Goal: Task Accomplishment & Management: Use online tool/utility

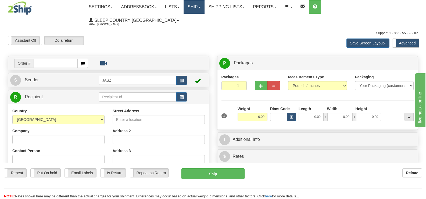
click at [204, 6] on link "Ship" at bounding box center [193, 6] width 21 height 13
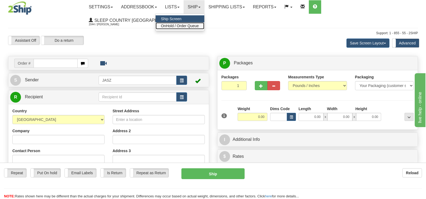
click at [199, 27] on span "OnHold / Order Queue" at bounding box center [180, 26] width 38 height 4
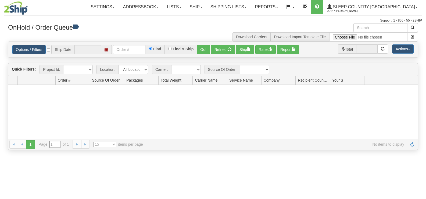
type input "[DATE]"
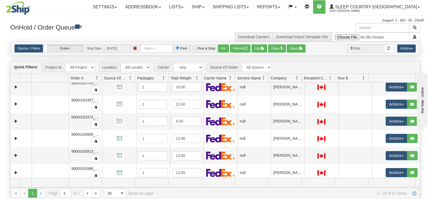
scroll to position [332, 0]
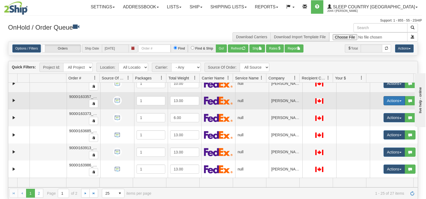
click at [394, 99] on button "Actions" at bounding box center [393, 100] width 21 height 9
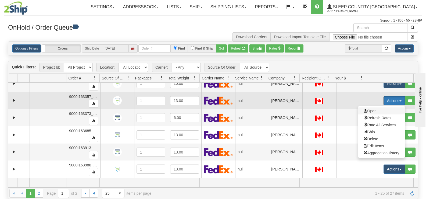
click at [363, 110] on span "Open" at bounding box center [369, 111] width 13 height 4
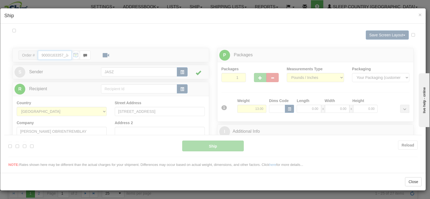
type input "12:04"
type input "16:00"
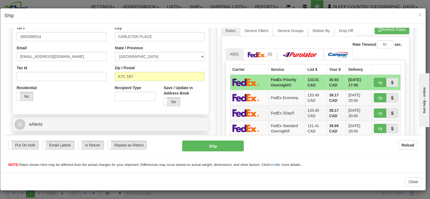
scroll to position [161, 0]
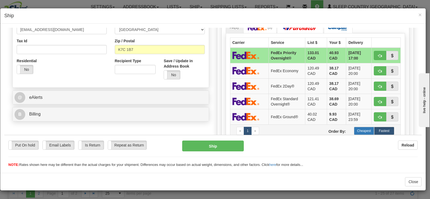
click at [361, 128] on label "Cheapest" at bounding box center [364, 130] width 20 height 8
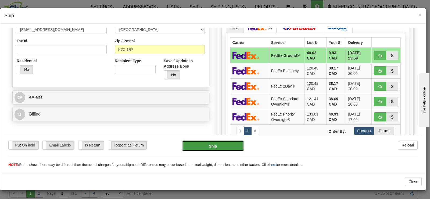
click at [196, 143] on button "Ship" at bounding box center [213, 145] width 62 height 11
type input "92"
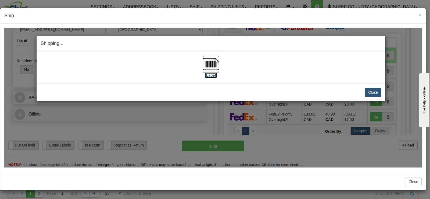
click at [208, 64] on img at bounding box center [210, 63] width 17 height 17
click at [368, 92] on button "Close" at bounding box center [373, 91] width 17 height 9
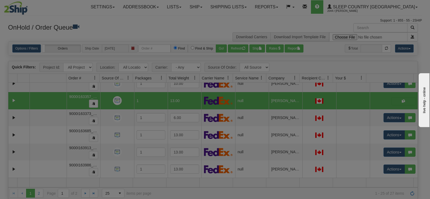
scroll to position [0, 0]
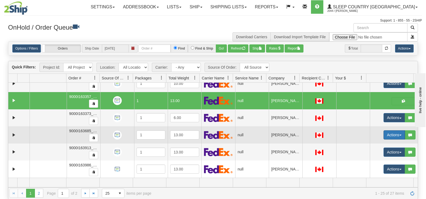
click at [384, 132] on button "Actions" at bounding box center [393, 134] width 21 height 9
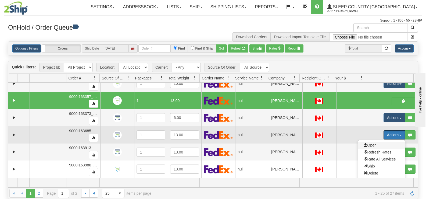
click at [368, 144] on span "Open" at bounding box center [369, 145] width 13 height 4
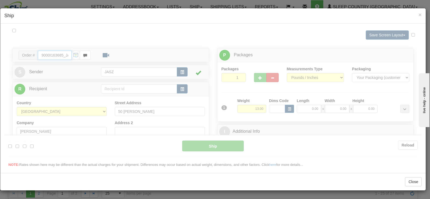
type input "12:07"
type input "16:00"
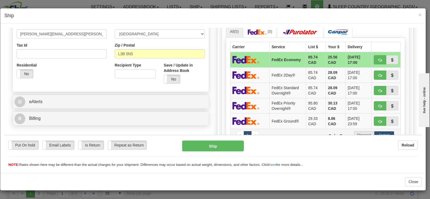
scroll to position [188, 0]
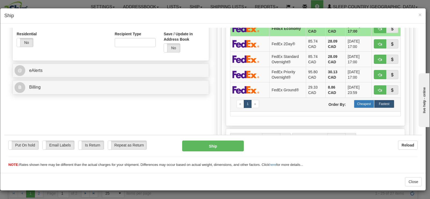
click at [363, 106] on label "Cheapest" at bounding box center [364, 103] width 20 height 8
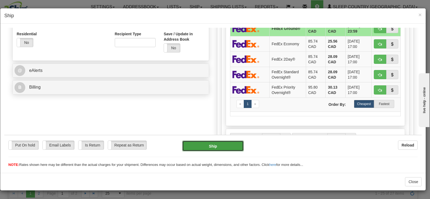
click at [236, 145] on button "Ship" at bounding box center [213, 145] width 62 height 11
type input "92"
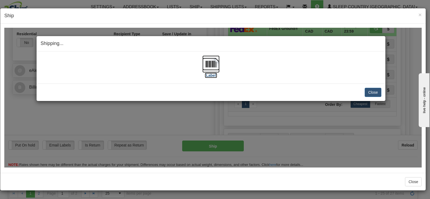
click at [203, 58] on img at bounding box center [210, 63] width 17 height 17
click at [370, 88] on button "Close" at bounding box center [373, 91] width 17 height 9
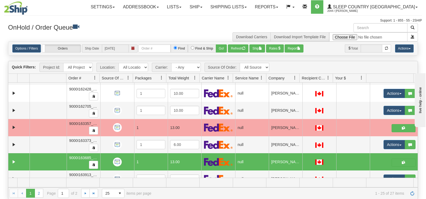
scroll to position [332, 0]
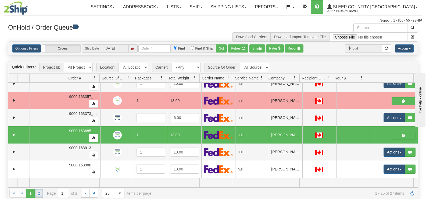
click at [40, 191] on link "2" at bounding box center [39, 192] width 9 height 9
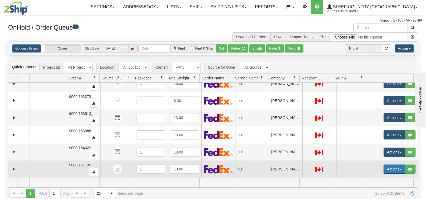
click at [383, 167] on button "Actions" at bounding box center [393, 168] width 21 height 9
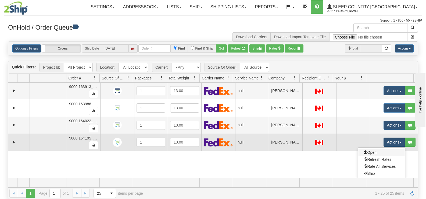
click at [374, 152] on link "Open" at bounding box center [381, 152] width 46 height 7
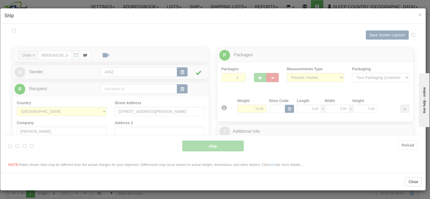
scroll to position [0, 0]
type input "12:10"
type input "16:00"
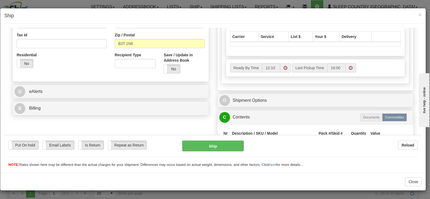
scroll to position [188, 0]
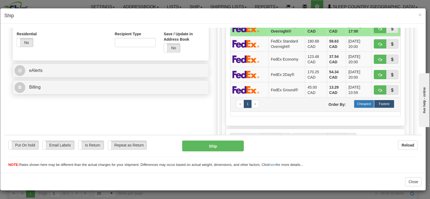
click at [360, 101] on label "Cheapest" at bounding box center [364, 103] width 20 height 8
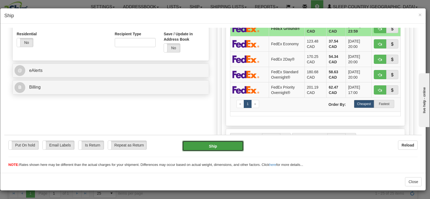
click at [198, 146] on button "Ship" at bounding box center [213, 145] width 62 height 11
type input "92"
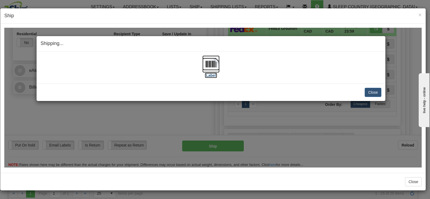
click at [211, 65] on img at bounding box center [210, 63] width 17 height 17
click at [371, 89] on button "Close" at bounding box center [373, 91] width 17 height 9
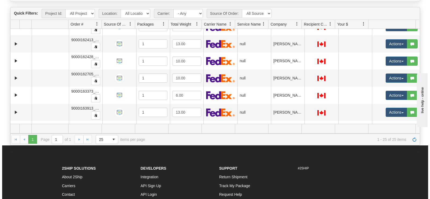
scroll to position [279, 0]
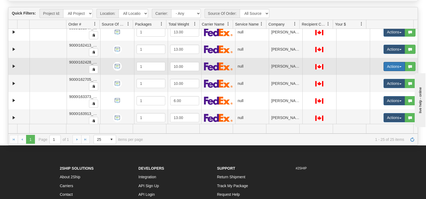
click at [383, 64] on button "Actions" at bounding box center [393, 66] width 21 height 9
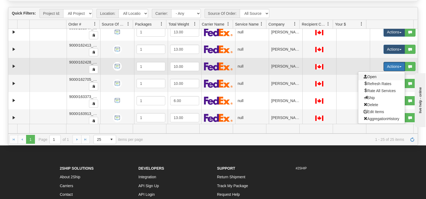
click at [364, 74] on span "Open" at bounding box center [369, 76] width 13 height 4
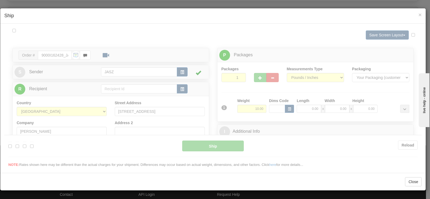
scroll to position [0, 0]
type input "12:11"
type input "16:00"
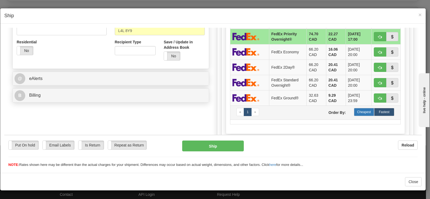
scroll to position [188, 0]
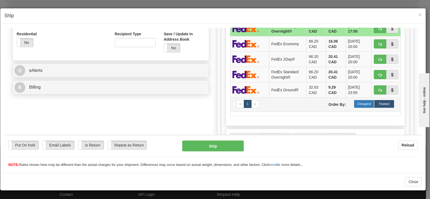
click at [360, 102] on label "Cheapest" at bounding box center [364, 103] width 20 height 8
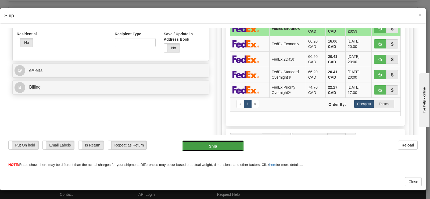
click at [192, 141] on button "Ship" at bounding box center [213, 145] width 62 height 11
type input "92"
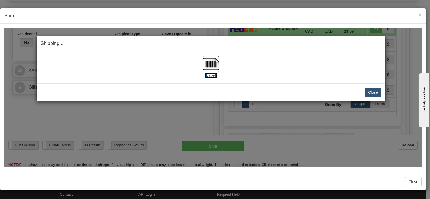
click at [206, 69] on img at bounding box center [210, 63] width 17 height 17
click at [376, 90] on button "Close" at bounding box center [373, 91] width 17 height 9
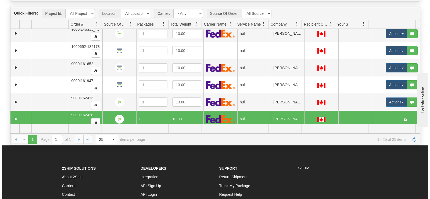
scroll to position [225, 0]
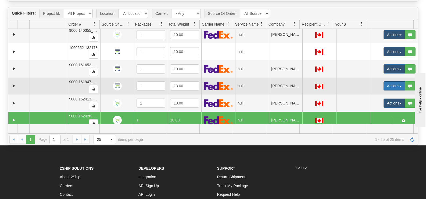
click at [384, 84] on button "Actions" at bounding box center [393, 85] width 21 height 9
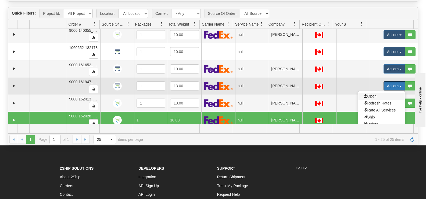
click at [368, 97] on span "Open" at bounding box center [369, 96] width 13 height 4
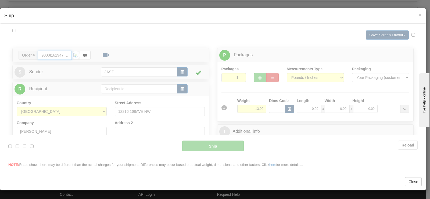
type input "12:12"
type input "16:00"
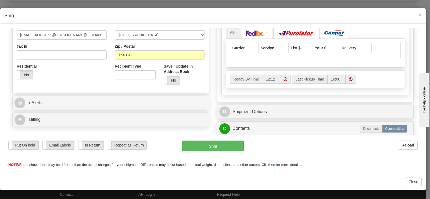
scroll to position [161, 0]
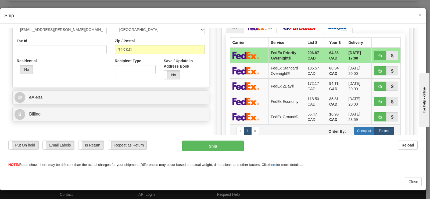
click at [358, 133] on label "Cheapest" at bounding box center [364, 130] width 20 height 8
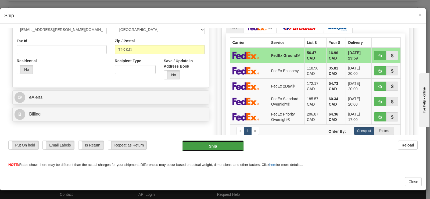
click at [207, 145] on button "Ship" at bounding box center [213, 145] width 62 height 11
type input "92"
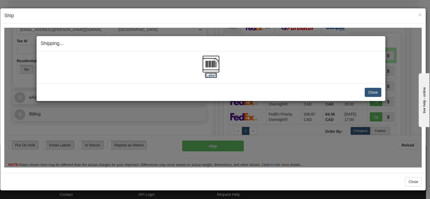
click at [203, 65] on img at bounding box center [210, 63] width 17 height 17
click at [378, 87] on button "Close" at bounding box center [373, 91] width 17 height 9
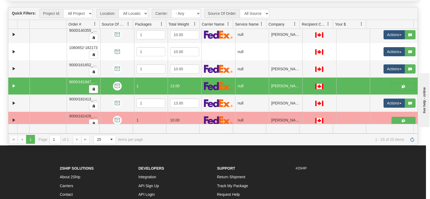
scroll to position [0, 0]
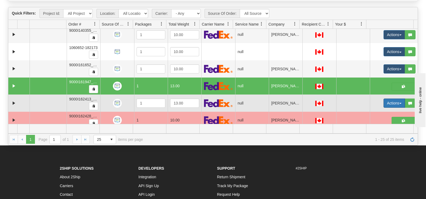
click at [383, 99] on button "Actions" at bounding box center [393, 102] width 21 height 9
click at [371, 113] on span "Open" at bounding box center [369, 113] width 13 height 4
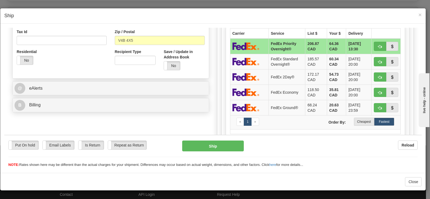
scroll to position [161, 0]
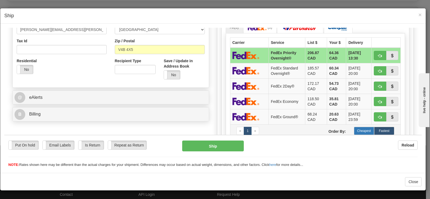
click at [359, 131] on label "Cheapest" at bounding box center [364, 130] width 20 height 8
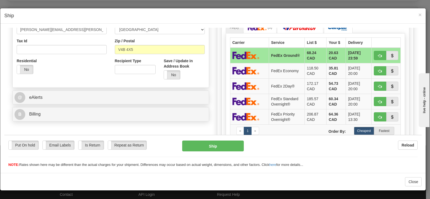
drag, startPoint x: 179, startPoint y: 141, endPoint x: 190, endPoint y: 143, distance: 11.0
click at [179, 141] on div "Ship" at bounding box center [213, 145] width 70 height 11
click at [190, 143] on button "Ship" at bounding box center [213, 145] width 62 height 11
type input "92"
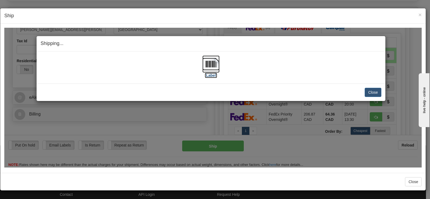
click at [208, 68] on img at bounding box center [210, 63] width 17 height 17
click at [372, 91] on button "Close" at bounding box center [373, 91] width 17 height 9
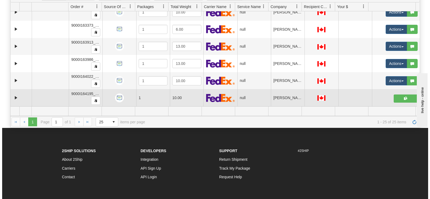
scroll to position [81, 0]
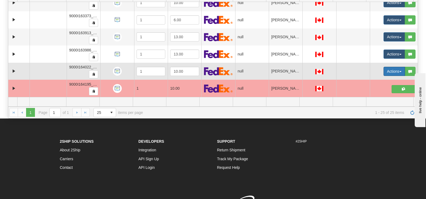
click at [387, 74] on button "Actions" at bounding box center [393, 71] width 21 height 9
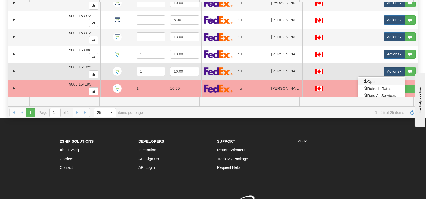
click at [377, 81] on link "Open" at bounding box center [381, 81] width 46 height 7
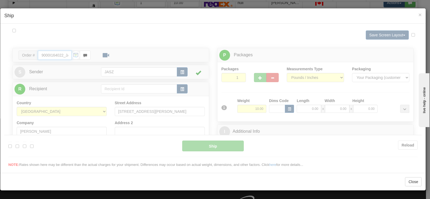
type input "12:15"
type input "16:00"
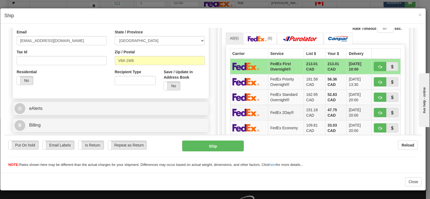
scroll to position [161, 0]
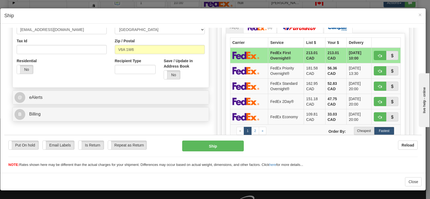
click at [354, 134] on div "Put On hold Put On hold Email Labels Email Labels Edit Is Return Is Return Repe…" at bounding box center [212, 150] width 417 height 33
click at [354, 129] on label "Cheapest" at bounding box center [364, 130] width 20 height 8
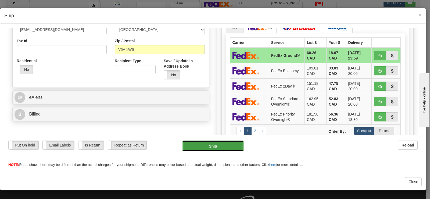
click at [223, 143] on button "Ship" at bounding box center [213, 145] width 62 height 11
type input "92"
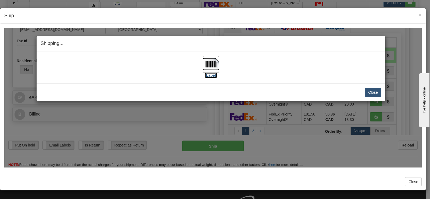
click at [209, 60] on img at bounding box center [210, 63] width 17 height 17
click at [372, 86] on div "Close [PERSON_NAME] Shipment and Quit Pickup Quit Pickup ONLY" at bounding box center [211, 91] width 349 height 17
click at [375, 91] on button "Close" at bounding box center [373, 91] width 17 height 9
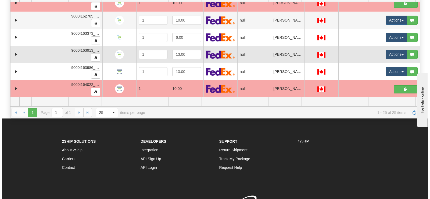
scroll to position [305, 0]
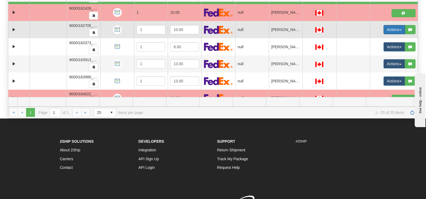
click at [390, 30] on button "Actions" at bounding box center [393, 29] width 21 height 9
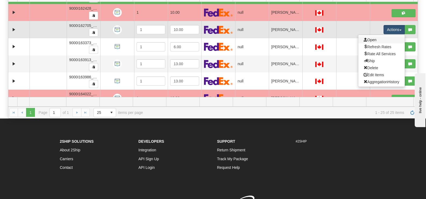
click at [380, 39] on link "Open" at bounding box center [381, 39] width 46 height 7
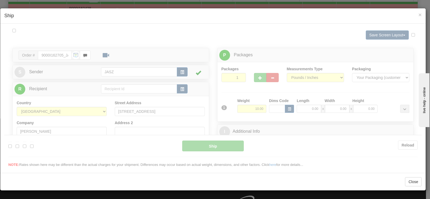
scroll to position [0, 0]
type input "12:16"
type input "16:00"
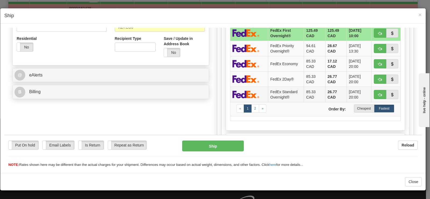
scroll to position [188, 0]
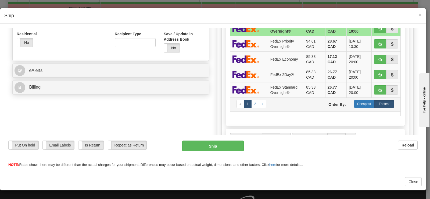
click at [355, 100] on label "Cheapest" at bounding box center [364, 103] width 20 height 8
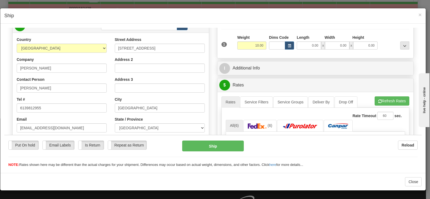
scroll to position [54, 0]
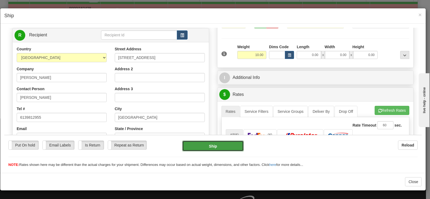
click at [212, 145] on button "Ship" at bounding box center [213, 145] width 62 height 11
type input "92"
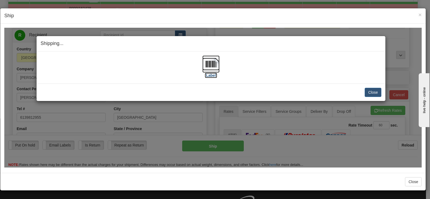
click at [209, 68] on img at bounding box center [210, 63] width 17 height 17
click at [366, 89] on button "Close" at bounding box center [373, 91] width 17 height 9
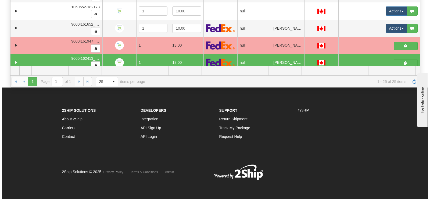
scroll to position [198, 0]
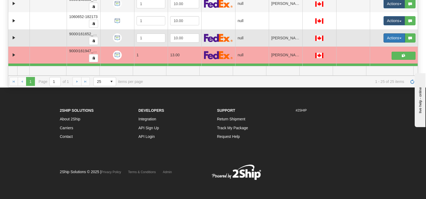
click at [383, 37] on button "Actions" at bounding box center [393, 37] width 21 height 9
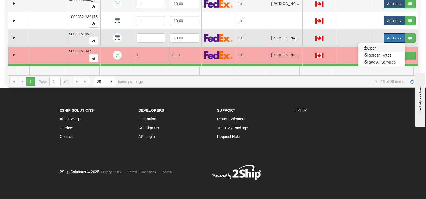
click at [369, 47] on span "Open" at bounding box center [369, 48] width 13 height 4
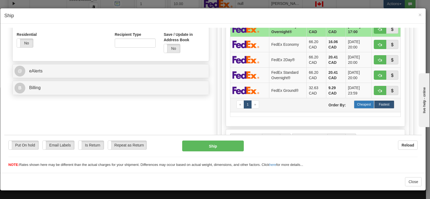
scroll to position [188, 0]
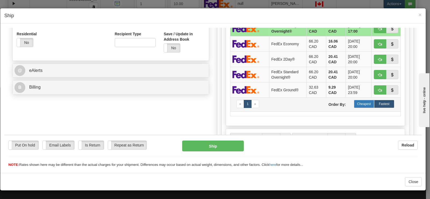
click at [354, 102] on label "Cheapest" at bounding box center [364, 103] width 20 height 8
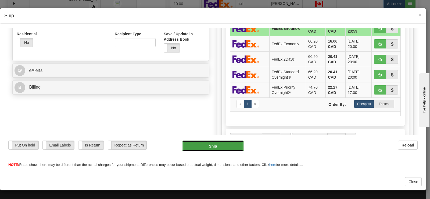
click at [215, 142] on button "Ship" at bounding box center [213, 145] width 62 height 11
type input "92"
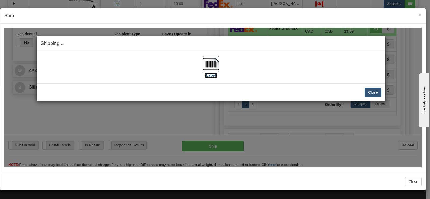
click at [215, 63] on img at bounding box center [210, 63] width 17 height 17
click at [371, 95] on button "Close" at bounding box center [373, 91] width 17 height 9
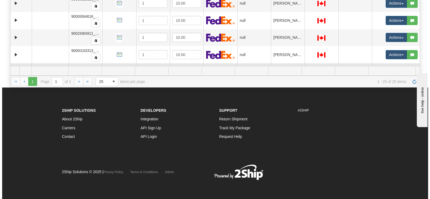
scroll to position [117, 0]
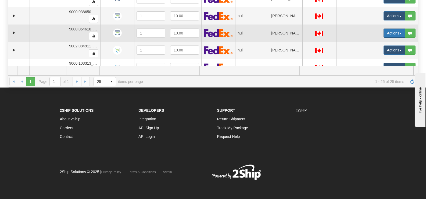
click at [399, 34] on span "button" at bounding box center [400, 33] width 2 height 1
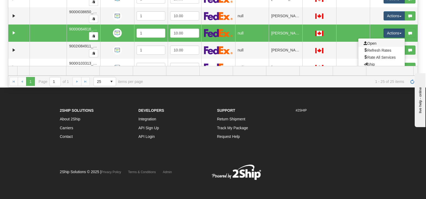
click at [384, 40] on link "Open" at bounding box center [381, 43] width 46 height 7
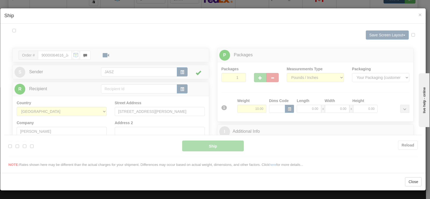
scroll to position [0, 0]
type input "12:18"
type input "16:00"
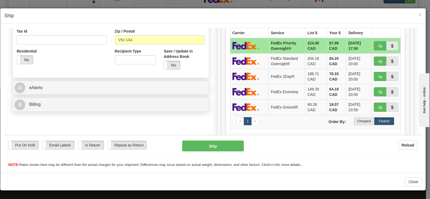
scroll to position [188, 0]
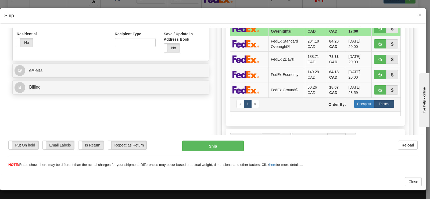
click at [363, 105] on label "Cheapest" at bounding box center [364, 103] width 20 height 8
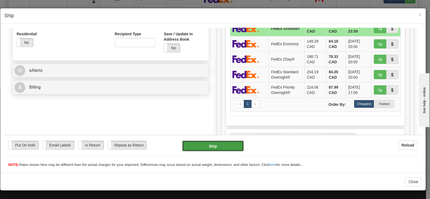
click at [225, 148] on button "Ship" at bounding box center [213, 145] width 62 height 11
type input "92"
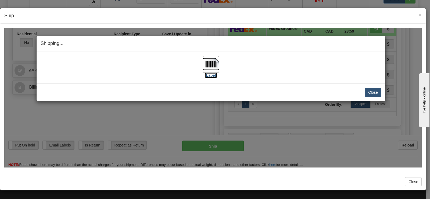
click at [208, 60] on img at bounding box center [210, 63] width 17 height 17
click at [369, 95] on button "Close" at bounding box center [373, 91] width 17 height 9
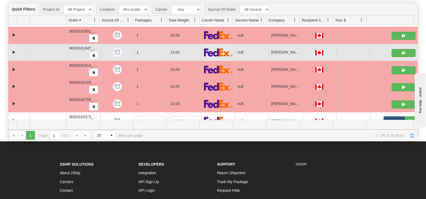
scroll to position [279, 0]
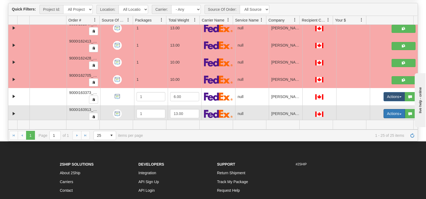
click at [385, 113] on button "Actions" at bounding box center [393, 113] width 21 height 9
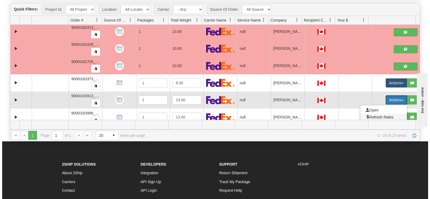
scroll to position [305, 0]
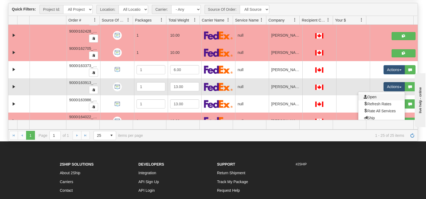
click at [374, 97] on link "Open" at bounding box center [381, 96] width 46 height 7
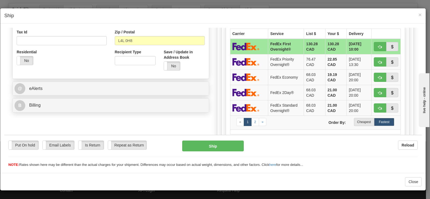
scroll to position [215, 0]
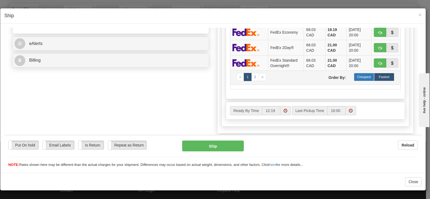
click at [356, 78] on label "Cheapest" at bounding box center [364, 77] width 20 height 8
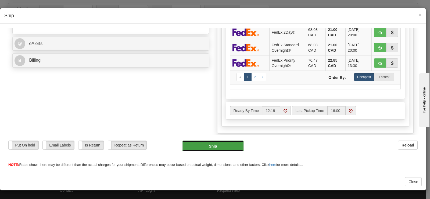
click at [219, 145] on button "Ship" at bounding box center [213, 145] width 62 height 11
type input "92"
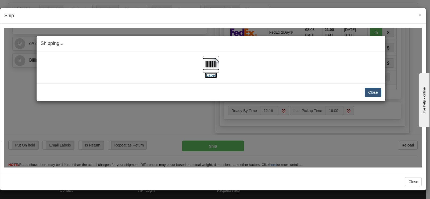
click at [206, 68] on img at bounding box center [210, 63] width 17 height 17
click at [369, 88] on button "Close" at bounding box center [373, 91] width 17 height 9
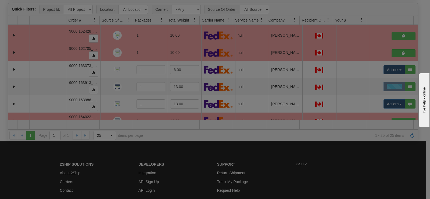
scroll to position [0, 0]
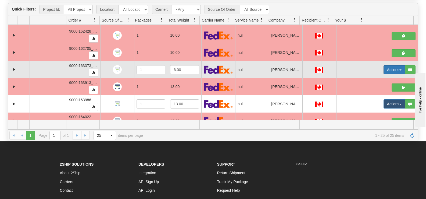
click at [393, 69] on button "Actions" at bounding box center [393, 69] width 21 height 9
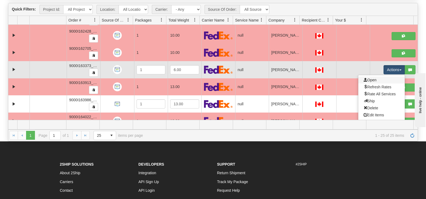
click at [376, 82] on link "Open" at bounding box center [381, 79] width 46 height 7
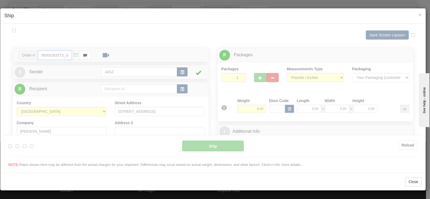
type input "12:21"
type input "16:00"
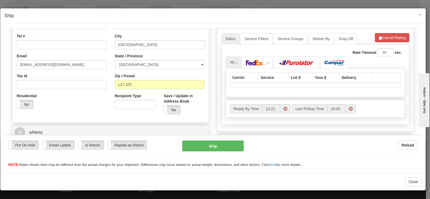
scroll to position [161, 0]
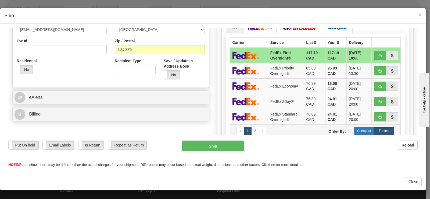
click at [356, 131] on label "Cheapest" at bounding box center [364, 130] width 20 height 8
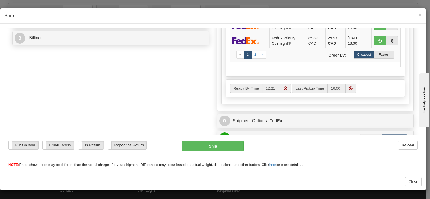
scroll to position [242, 0]
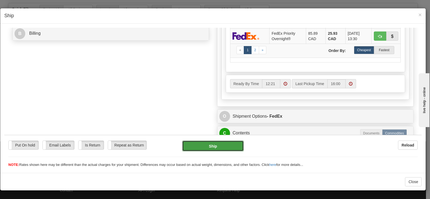
click at [228, 146] on button "Ship" at bounding box center [213, 145] width 62 height 11
type input "92"
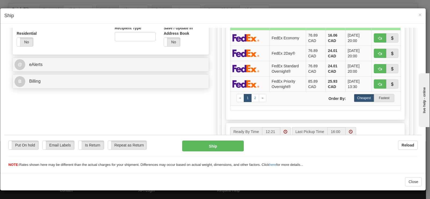
scroll to position [81, 0]
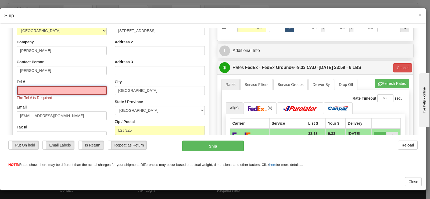
click at [87, 92] on input "Tel #" at bounding box center [62, 89] width 90 height 9
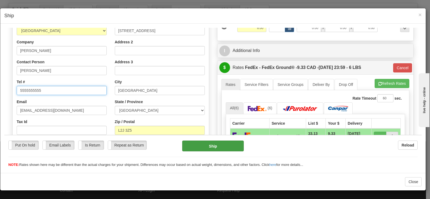
type input "5555555555"
click at [190, 148] on button "Ship" at bounding box center [213, 145] width 62 height 11
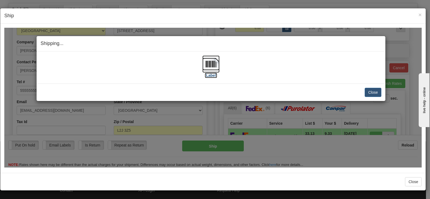
click at [211, 62] on img at bounding box center [210, 63] width 17 height 17
click at [369, 91] on button "Close" at bounding box center [373, 91] width 17 height 9
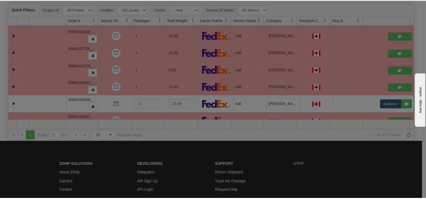
scroll to position [0, 0]
